Goal: Information Seeking & Learning: Check status

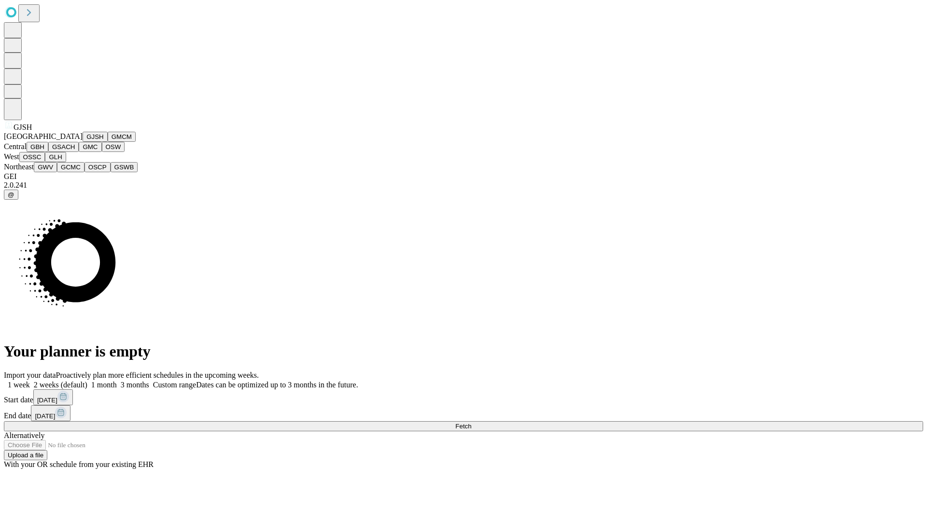
click at [83, 142] on button "GJSH" at bounding box center [95, 137] width 25 height 10
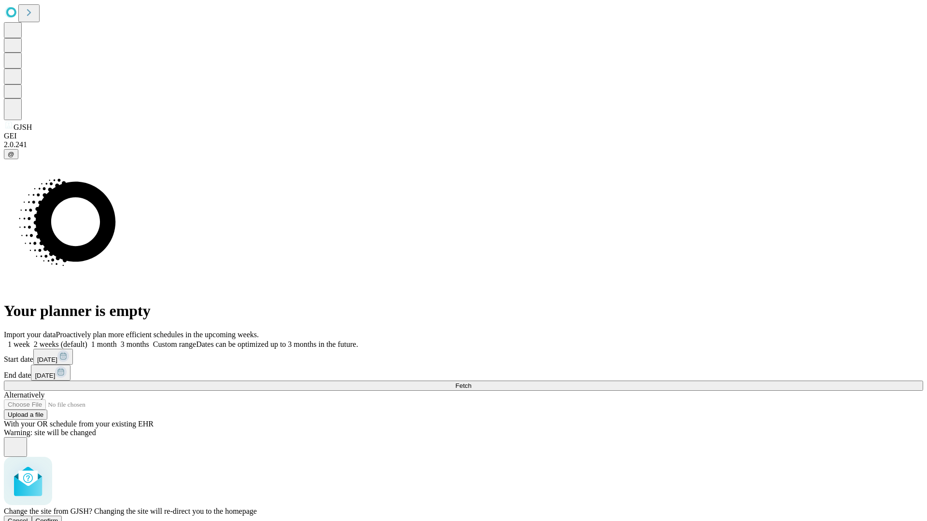
click at [58, 517] on span "Confirm" at bounding box center [47, 520] width 23 height 7
click at [30, 340] on label "1 week" at bounding box center [17, 344] width 26 height 8
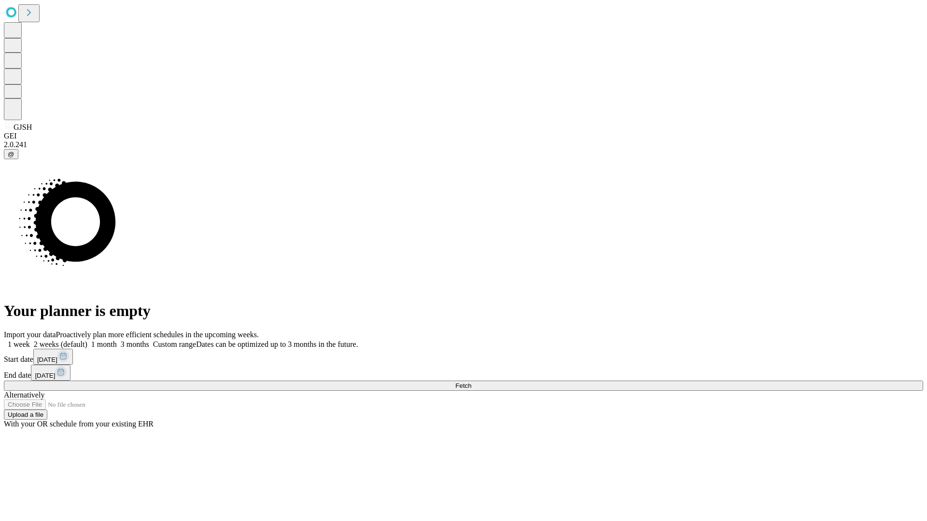
click at [471, 382] on span "Fetch" at bounding box center [463, 385] width 16 height 7
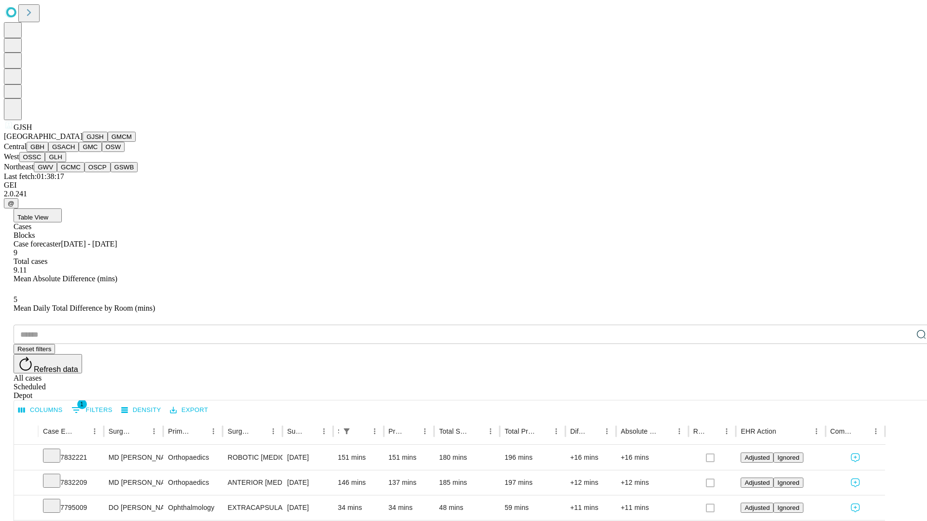
click at [108, 142] on button "GMCM" at bounding box center [122, 137] width 28 height 10
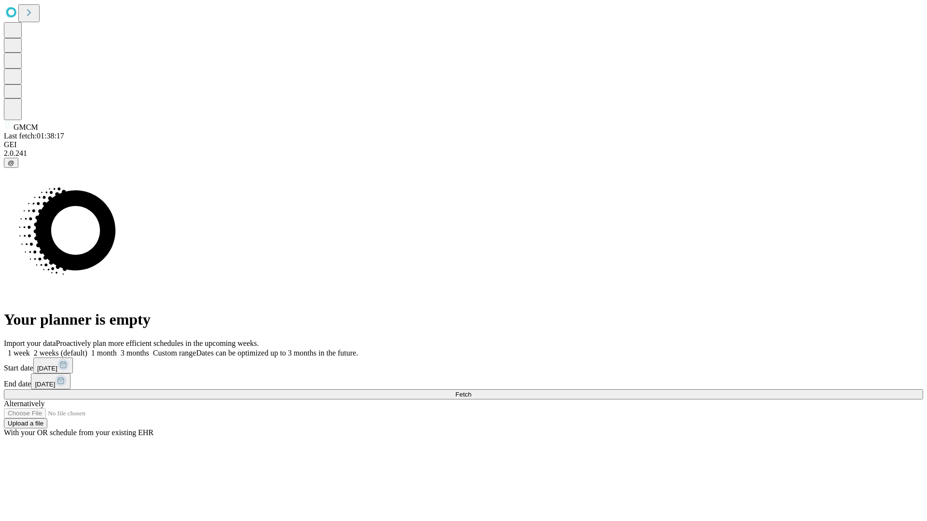
click at [30, 349] on label "1 week" at bounding box center [17, 353] width 26 height 8
click at [471, 391] on span "Fetch" at bounding box center [463, 394] width 16 height 7
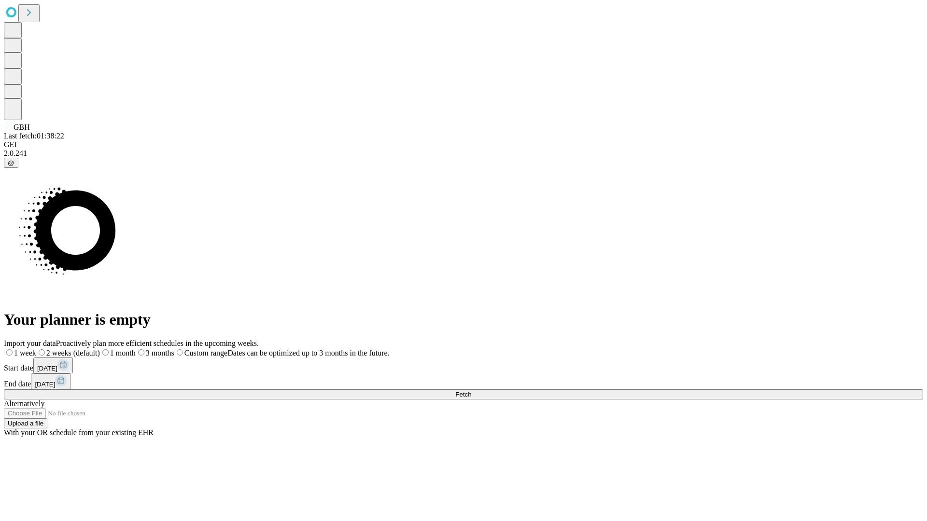
click at [471, 391] on span "Fetch" at bounding box center [463, 394] width 16 height 7
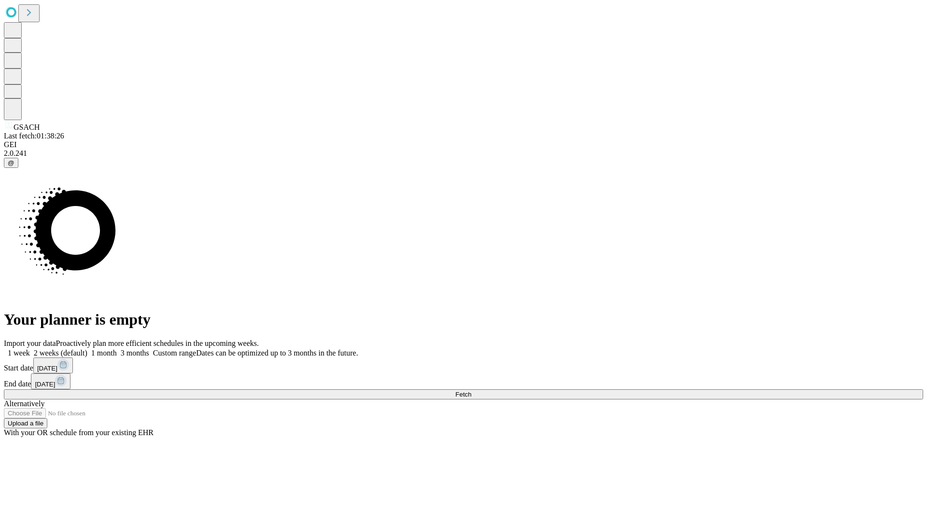
click at [471, 391] on span "Fetch" at bounding box center [463, 394] width 16 height 7
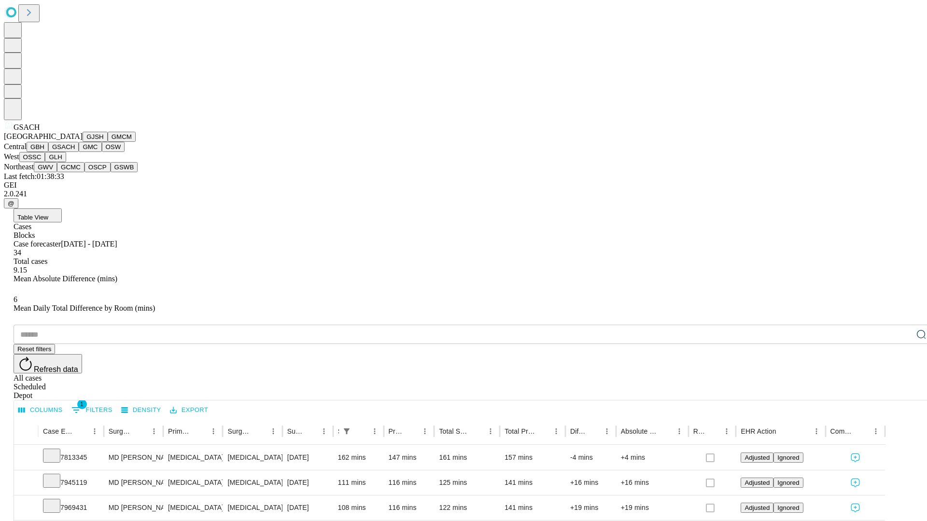
click at [79, 152] on button "GMC" at bounding box center [90, 147] width 23 height 10
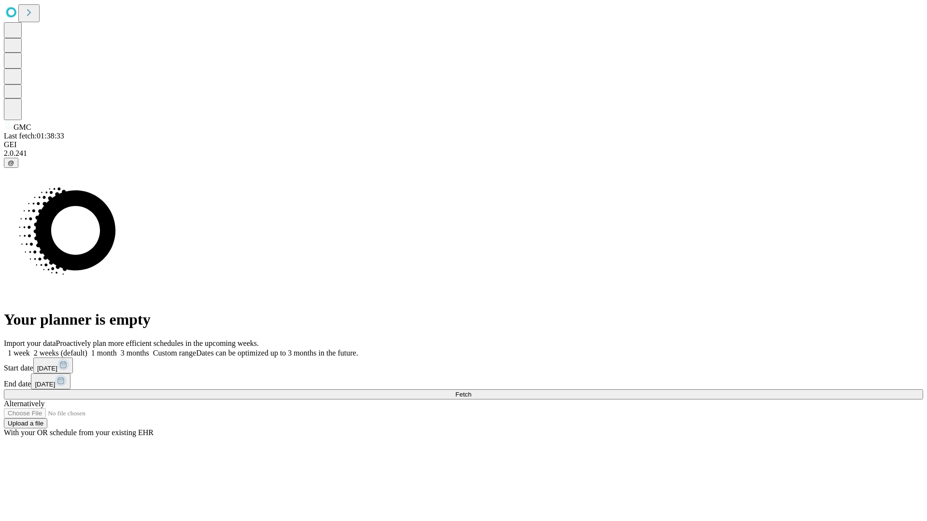
click at [30, 349] on label "1 week" at bounding box center [17, 353] width 26 height 8
click at [471, 391] on span "Fetch" at bounding box center [463, 394] width 16 height 7
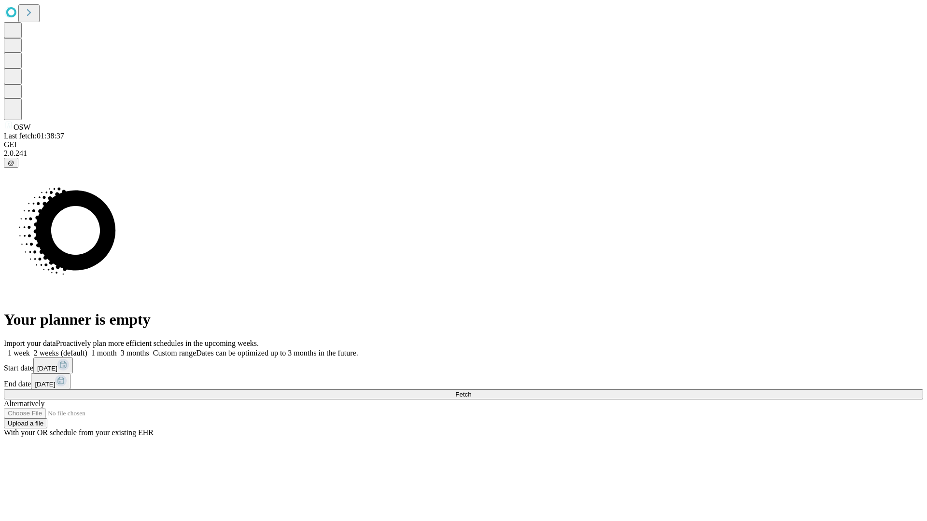
click at [30, 349] on label "1 week" at bounding box center [17, 353] width 26 height 8
click at [471, 391] on span "Fetch" at bounding box center [463, 394] width 16 height 7
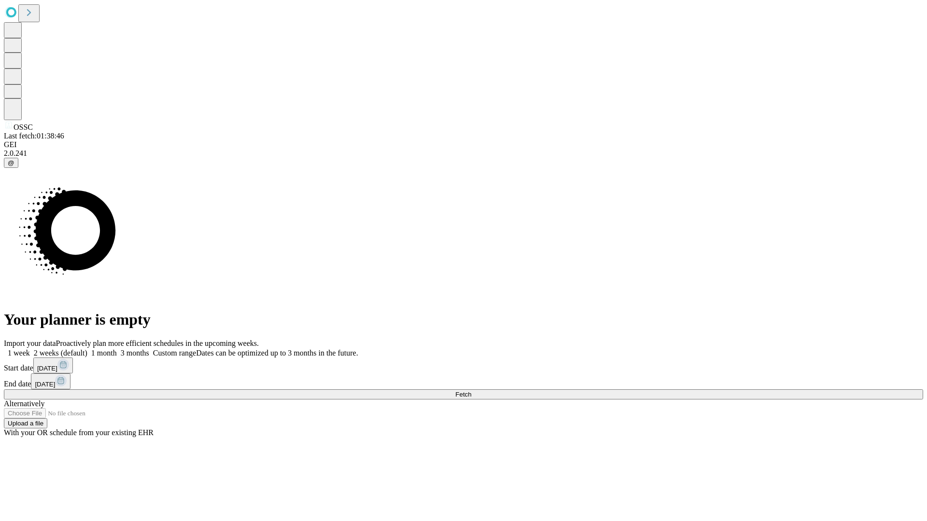
click at [30, 349] on label "1 week" at bounding box center [17, 353] width 26 height 8
click at [471, 391] on span "Fetch" at bounding box center [463, 394] width 16 height 7
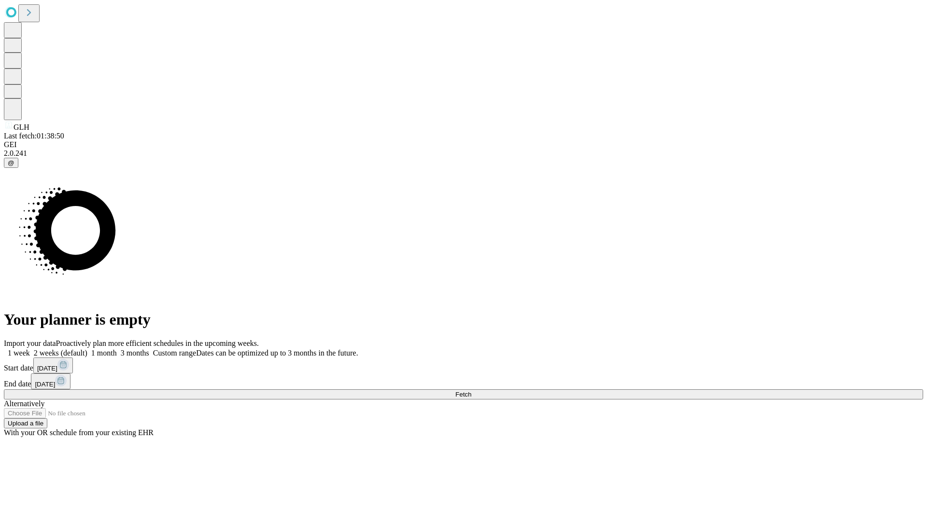
click at [30, 349] on label "1 week" at bounding box center [17, 353] width 26 height 8
click at [471, 391] on span "Fetch" at bounding box center [463, 394] width 16 height 7
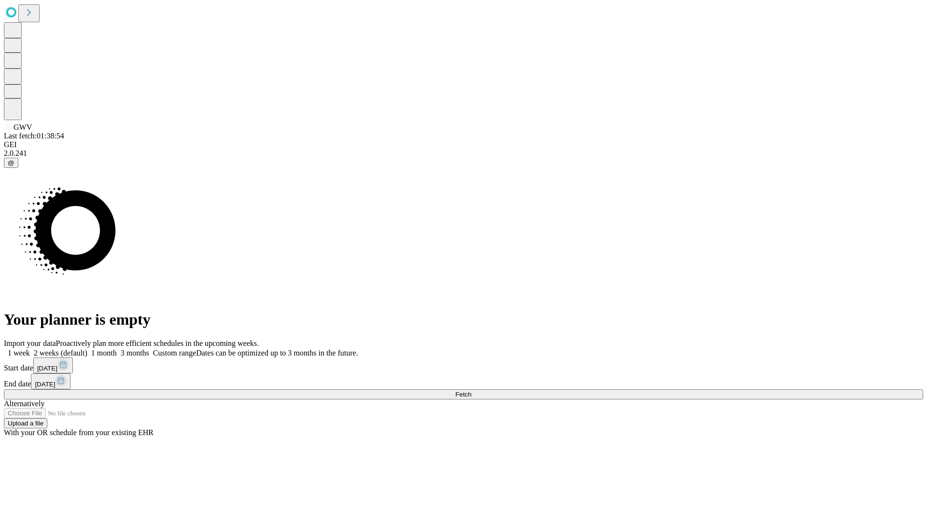
click at [30, 349] on label "1 week" at bounding box center [17, 353] width 26 height 8
click at [471, 391] on span "Fetch" at bounding box center [463, 394] width 16 height 7
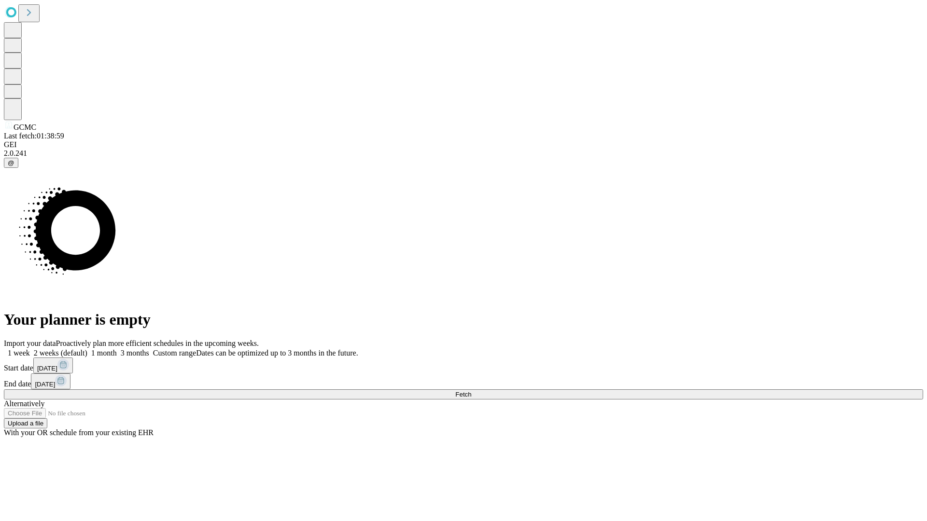
click at [30, 349] on label "1 week" at bounding box center [17, 353] width 26 height 8
click at [471, 391] on span "Fetch" at bounding box center [463, 394] width 16 height 7
